Goal: Task Accomplishment & Management: Manage account settings

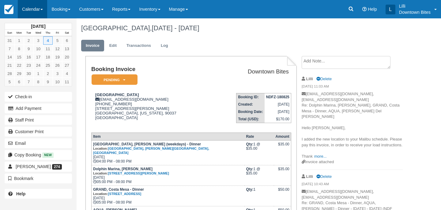
click at [32, 9] on link "Calendar" at bounding box center [32, 9] width 29 height 18
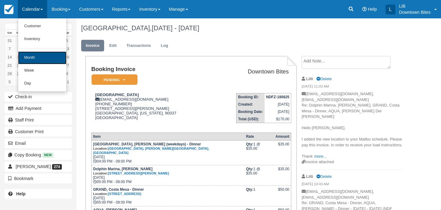
click at [34, 57] on link "Month" at bounding box center [42, 57] width 48 height 13
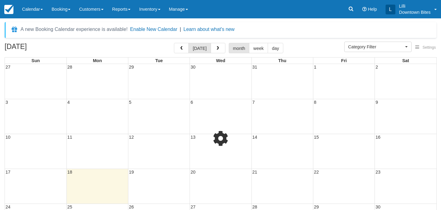
select select
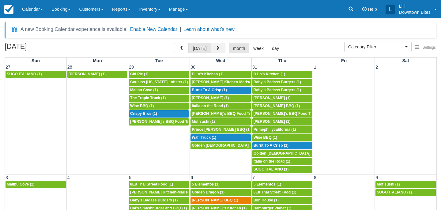
click at [217, 48] on span "button" at bounding box center [218, 48] width 4 height 4
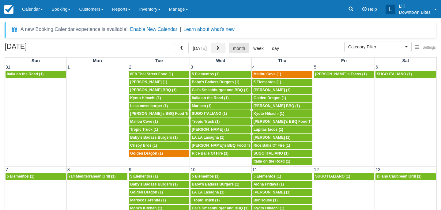
click at [217, 48] on span "button" at bounding box center [218, 48] width 4 height 4
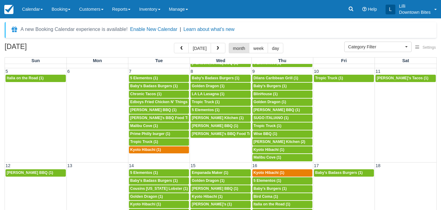
scroll to position [38, 0]
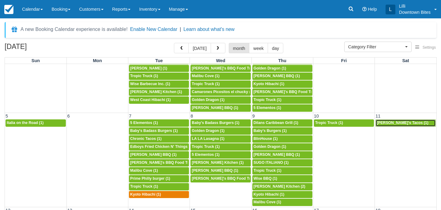
click at [389, 124] on span "Lupita's Tacos (1)" at bounding box center [403, 123] width 52 height 4
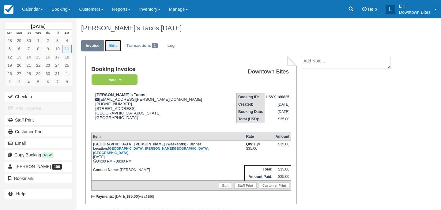
click at [111, 45] on link "Edit" at bounding box center [113, 46] width 17 height 12
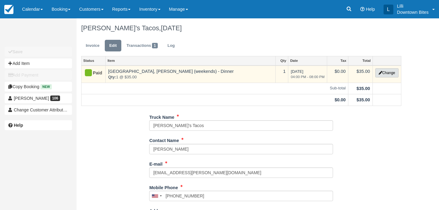
click at [393, 72] on button "Change" at bounding box center [386, 72] width 23 height 9
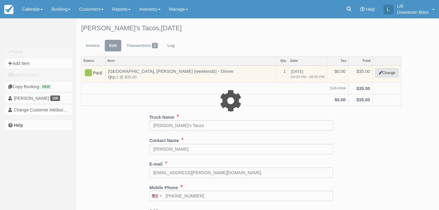
select select "2"
type input "35.00"
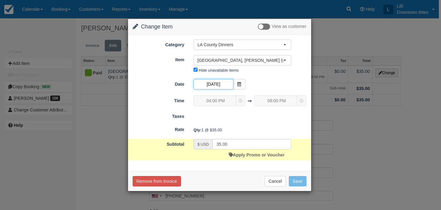
click at [222, 81] on input "10/11/25" at bounding box center [214, 84] width 40 height 10
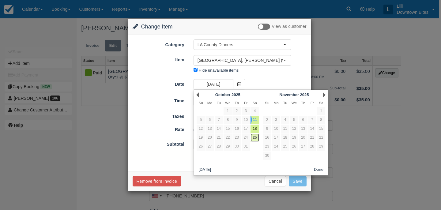
click at [255, 140] on link "25" at bounding box center [255, 138] width 8 height 8
type input "10/25/25"
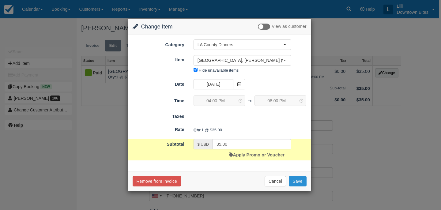
click at [302, 180] on button "Save" at bounding box center [298, 181] width 18 height 10
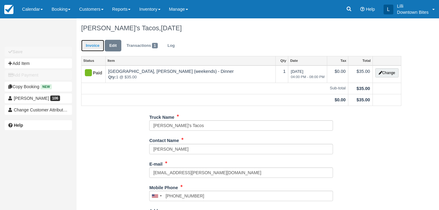
click at [90, 45] on link "Invoice" at bounding box center [92, 46] width 23 height 12
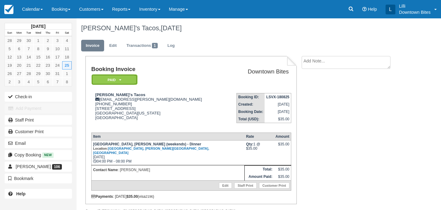
click at [109, 78] on em "Paid" at bounding box center [115, 79] width 46 height 11
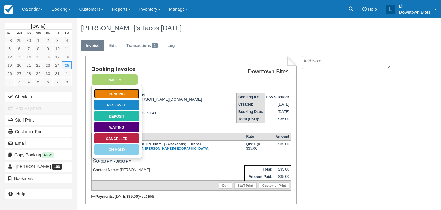
click at [132, 92] on link "Pending" at bounding box center [117, 94] width 46 height 11
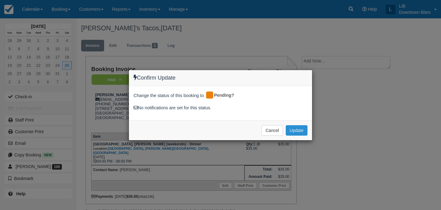
click at [292, 130] on button "Update" at bounding box center [297, 130] width 22 height 10
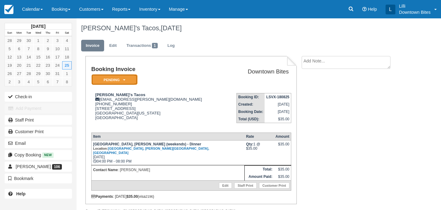
click at [118, 80] on em "Pending" at bounding box center [115, 79] width 46 height 11
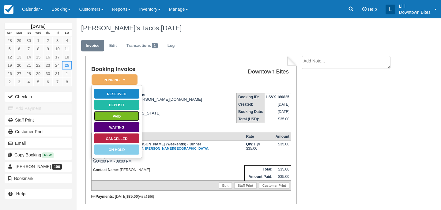
click at [122, 118] on link "Paid" at bounding box center [117, 116] width 46 height 11
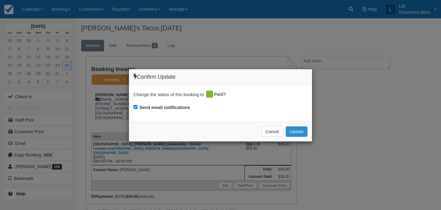
click at [299, 133] on button "Update" at bounding box center [297, 132] width 22 height 10
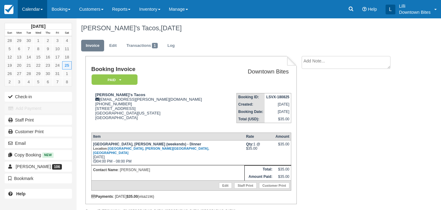
click at [31, 8] on link "Calendar" at bounding box center [32, 9] width 29 height 18
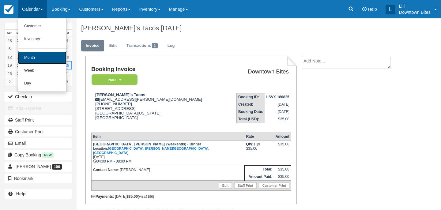
click at [36, 58] on link "Month" at bounding box center [42, 57] width 48 height 13
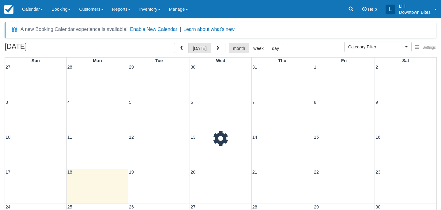
select select
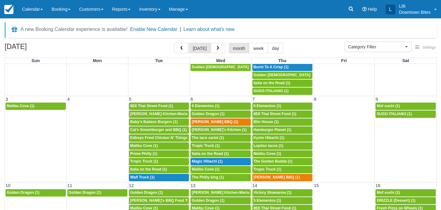
scroll to position [107, 0]
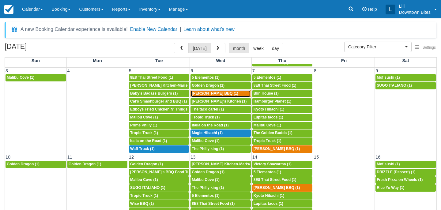
click at [223, 94] on div "5p [PERSON_NAME] BBQ (1)" at bounding box center [221, 93] width 58 height 5
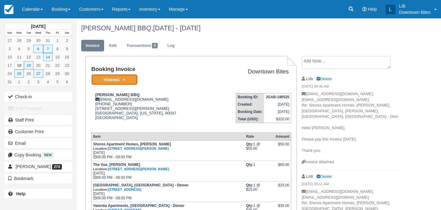
click at [135, 82] on em "Pending" at bounding box center [115, 79] width 46 height 11
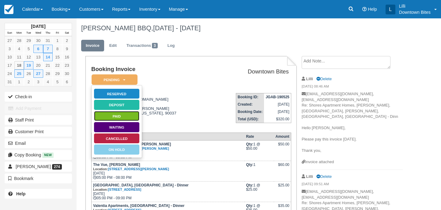
click at [128, 116] on link "Paid" at bounding box center [117, 116] width 46 height 11
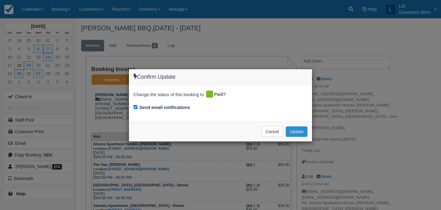
click at [297, 132] on button "Update" at bounding box center [297, 132] width 22 height 10
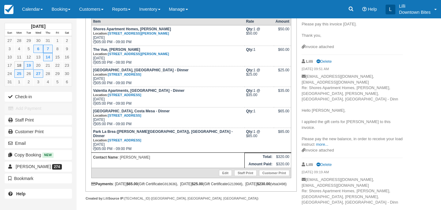
scroll to position [119, 0]
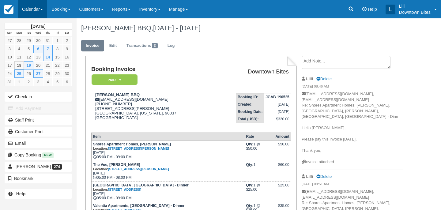
click at [25, 6] on link "Calendar" at bounding box center [32, 9] width 29 height 18
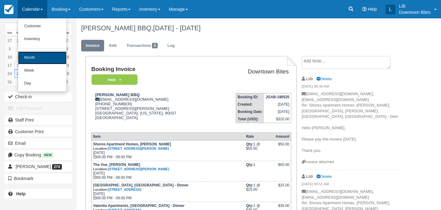
click at [57, 61] on link "Month" at bounding box center [42, 57] width 48 height 13
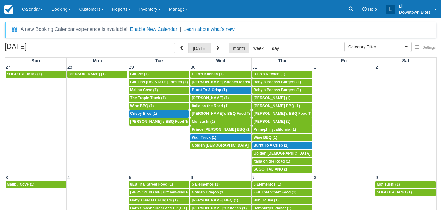
select select
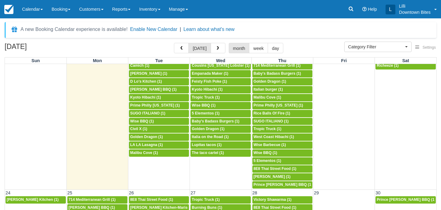
scroll to position [344, 0]
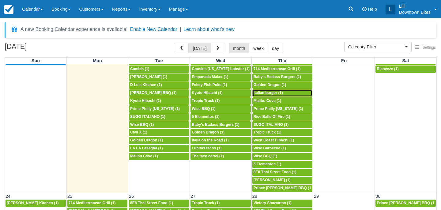
click at [276, 92] on span "Italian burger (1)" at bounding box center [268, 93] width 29 height 4
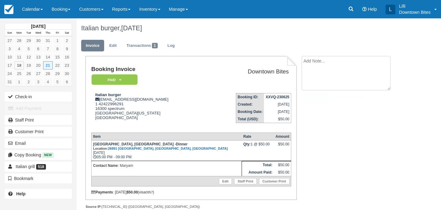
click at [327, 61] on textarea at bounding box center [346, 73] width 89 height 34
paste textarea "[PERSON_NAME] 1:36 PM (2 minutes ago) to me Hello [PERSON_NAME], I have a booki…"
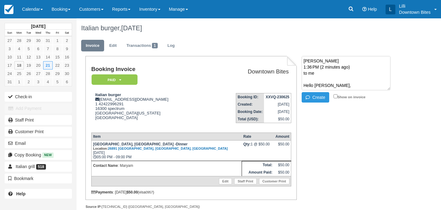
scroll to position [108, 0]
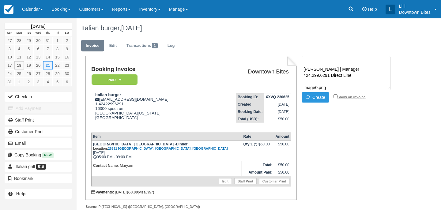
type textarea "[PERSON_NAME] 1:36 PM (2 minutes ago) to me Hello [PERSON_NAME], I have a booki…"
click at [335, 95] on input "Show on invoice" at bounding box center [336, 96] width 4 height 4
checkbox input "true"
click at [321, 94] on button "Create" at bounding box center [316, 97] width 28 height 10
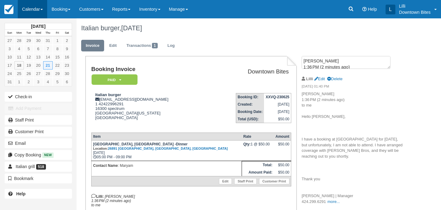
click at [30, 11] on link "Calendar" at bounding box center [32, 9] width 29 height 18
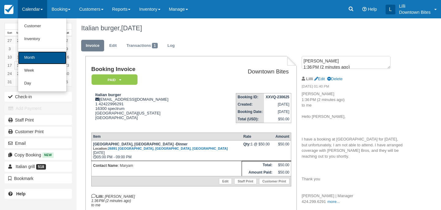
click at [29, 61] on link "Month" at bounding box center [42, 57] width 48 height 13
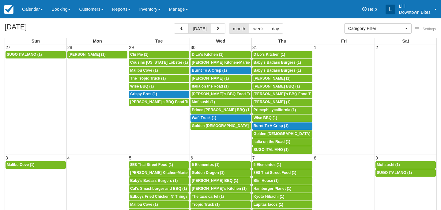
select select
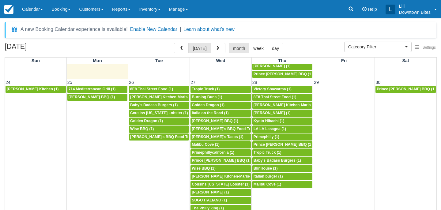
scroll to position [460, 0]
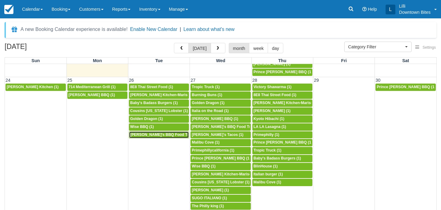
click at [170, 134] on span "[PERSON_NAME]'s BBQ Food Truck (1)" at bounding box center [165, 135] width 71 height 4
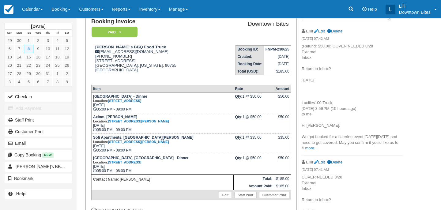
scroll to position [26, 0]
